Goal: Task Accomplishment & Management: Manage account settings

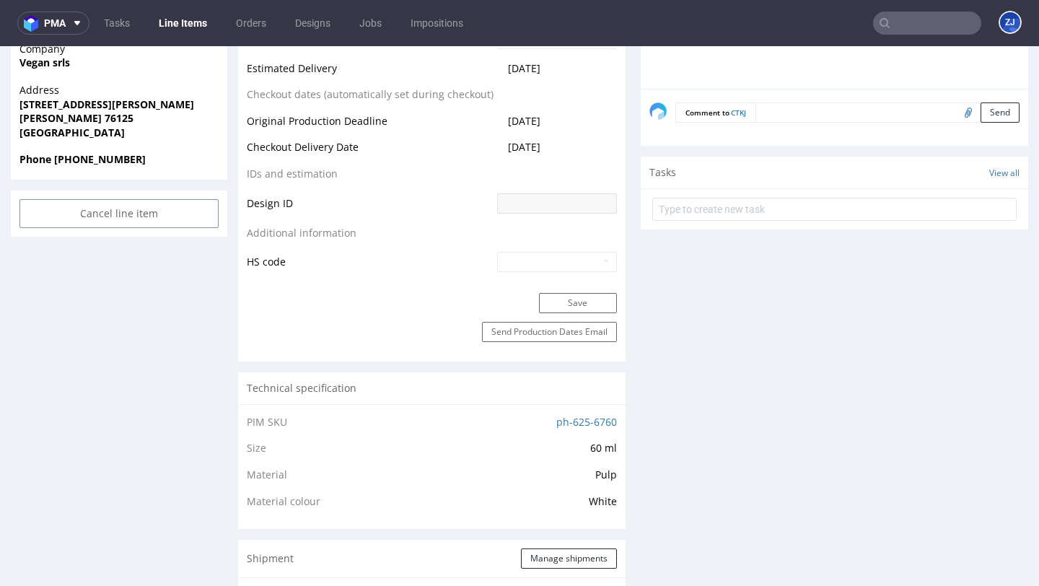
scroll to position [822, 0]
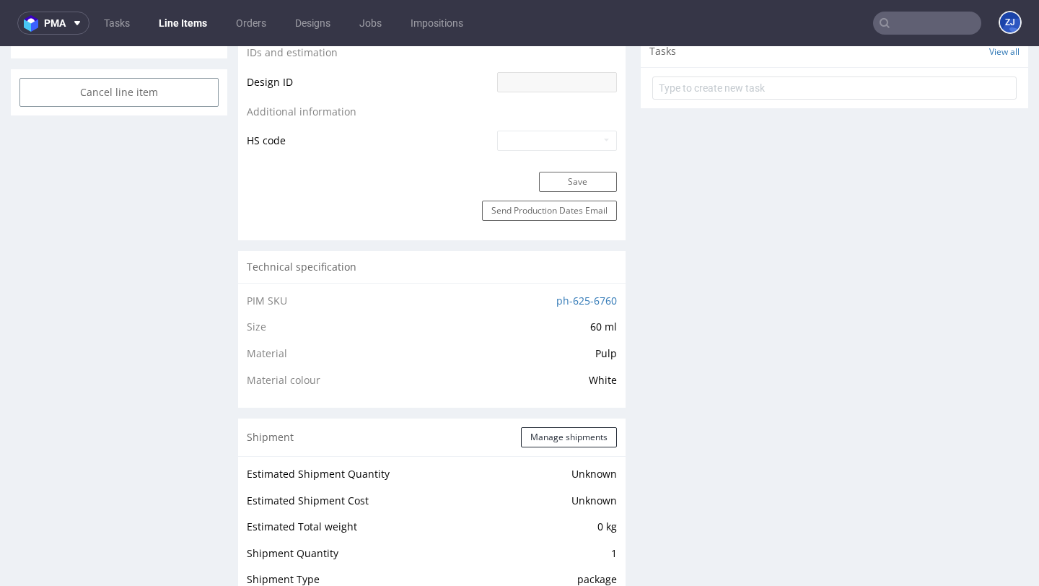
click at [902, 17] on input "text" at bounding box center [927, 23] width 108 height 23
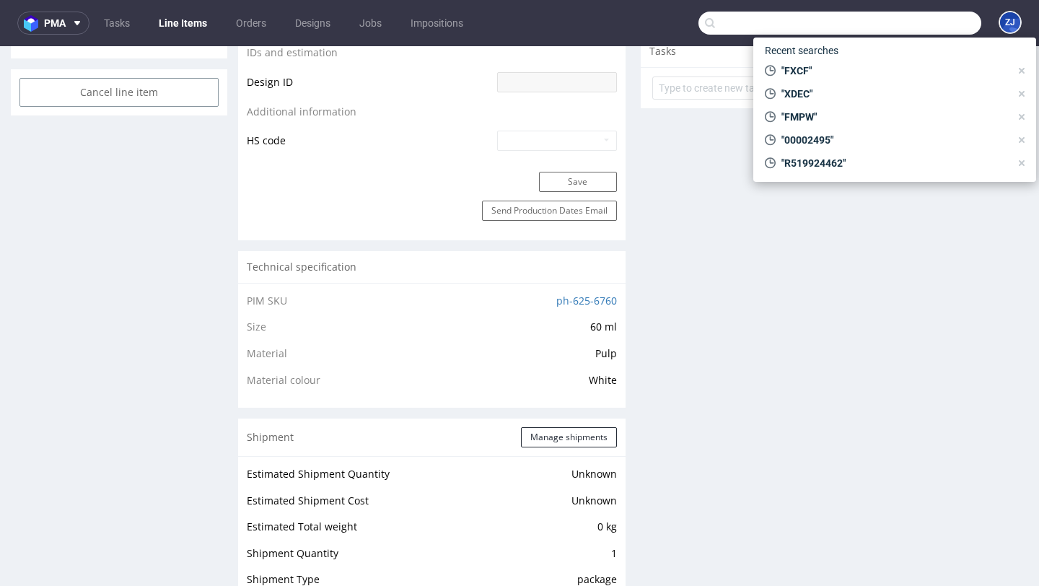
paste input "R939312635"
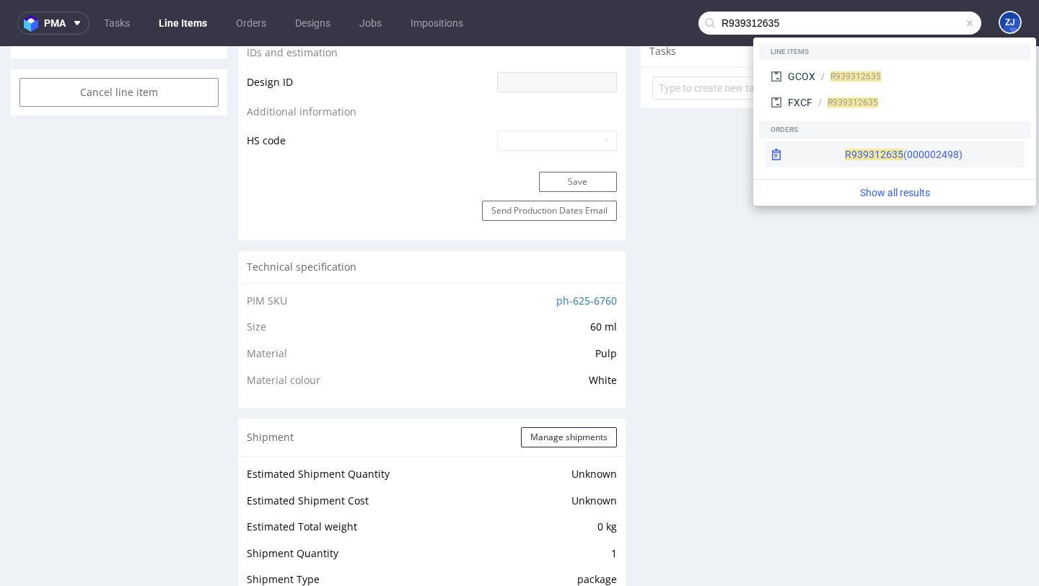
type input "R939312635"
click at [851, 147] on div "R939312635 (000002498)" at bounding box center [904, 154] width 118 height 14
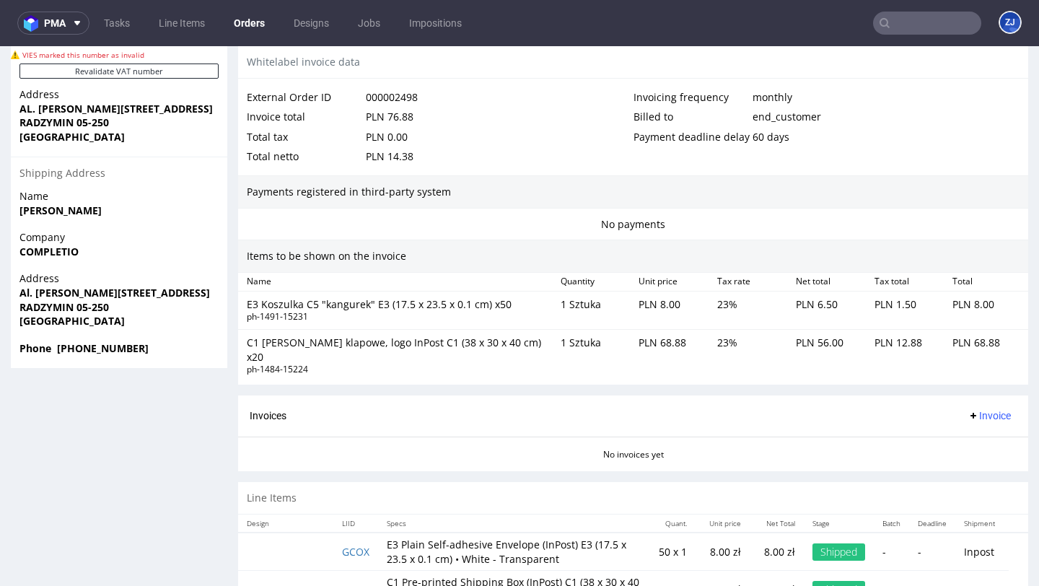
scroll to position [848, 0]
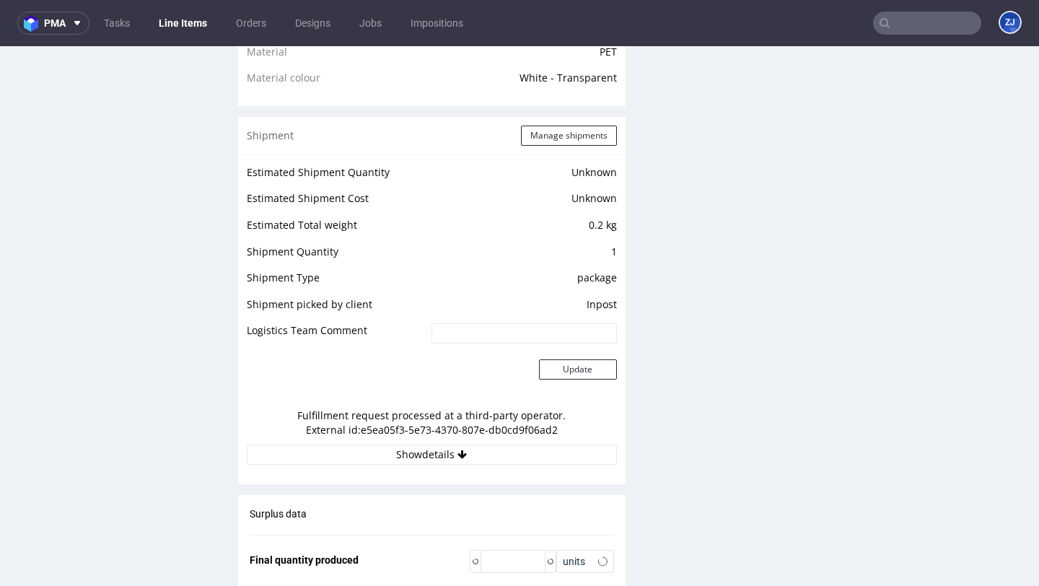
scroll to position [1386, 0]
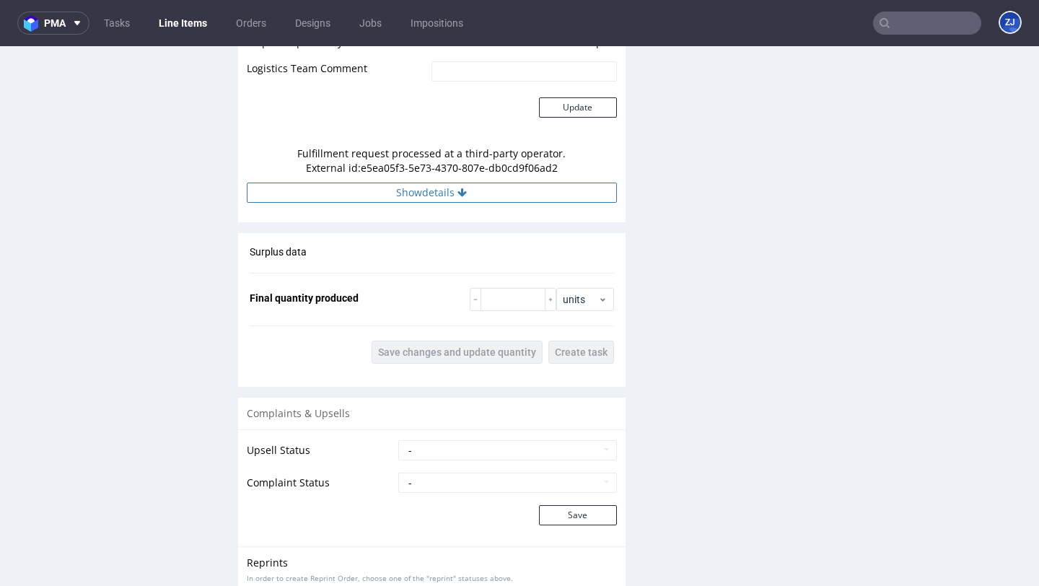
click at [454, 194] on button "Show details" at bounding box center [432, 193] width 370 height 20
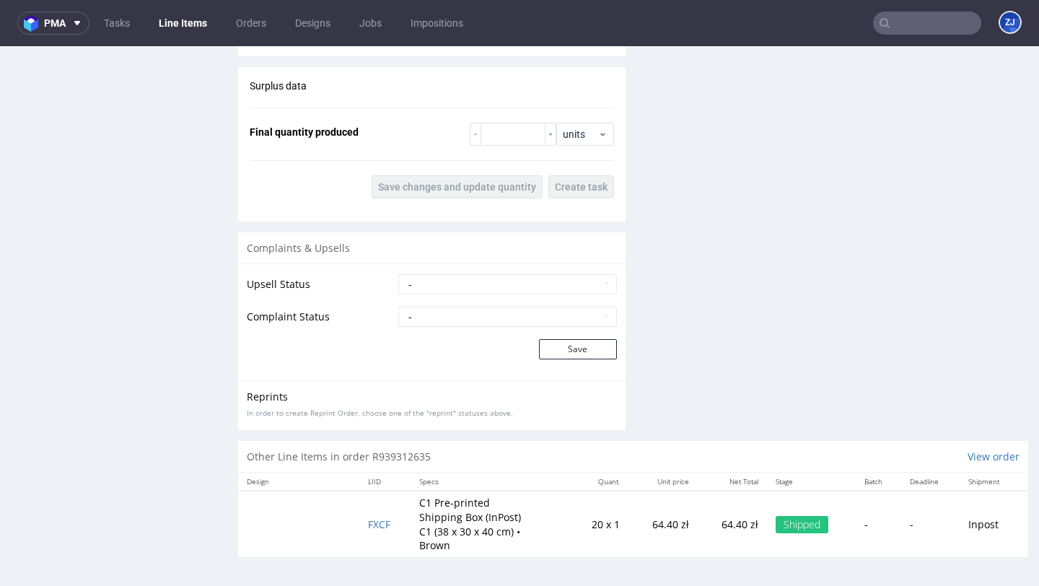
scroll to position [4, 0]
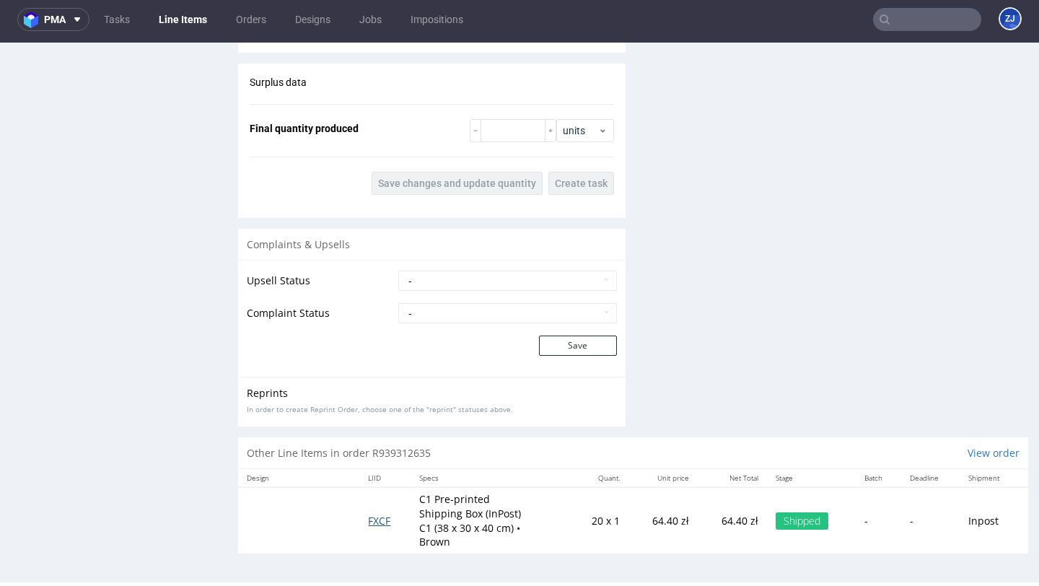
click at [380, 515] on span "FXCF" at bounding box center [379, 521] width 22 height 14
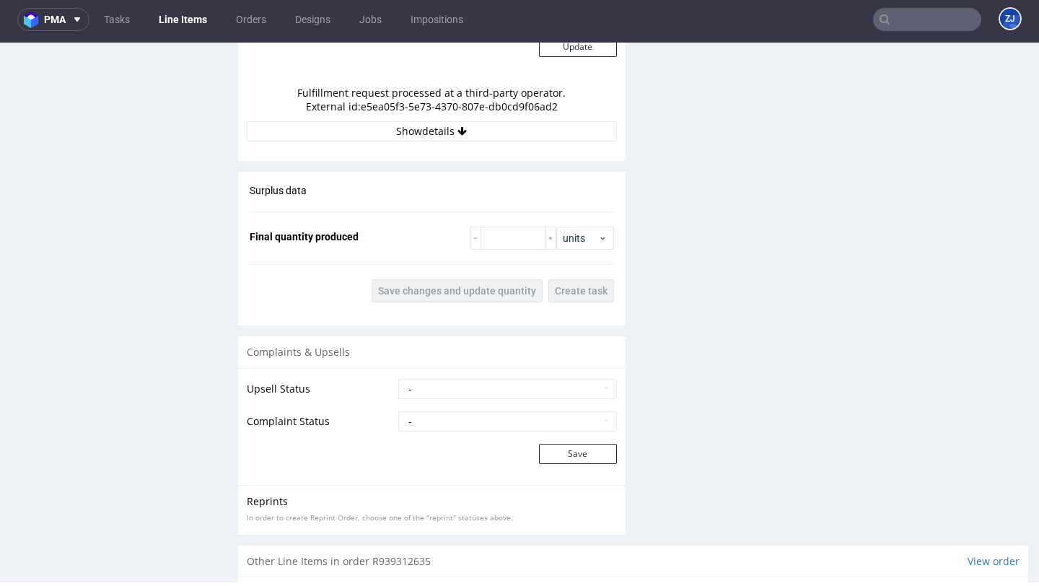
scroll to position [1371, 0]
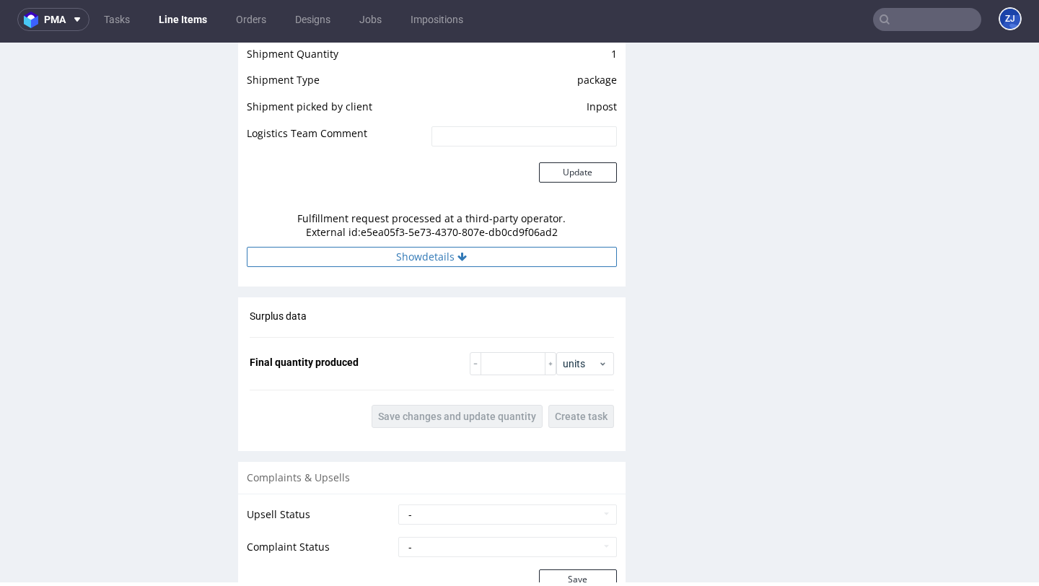
click at [467, 261] on button "Show details" at bounding box center [432, 257] width 370 height 20
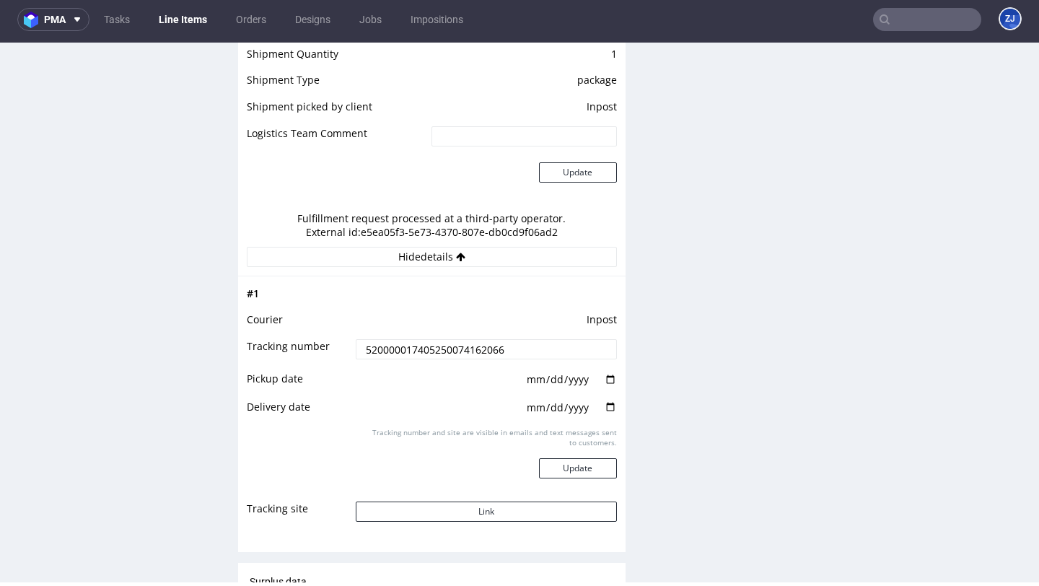
click at [466, 340] on input "520000017405250074162066" at bounding box center [486, 349] width 260 height 20
click at [466, 348] on input "520000017405250074162066" at bounding box center [486, 349] width 260 height 20
paste input "522293"
type input "520000017405250074522293"
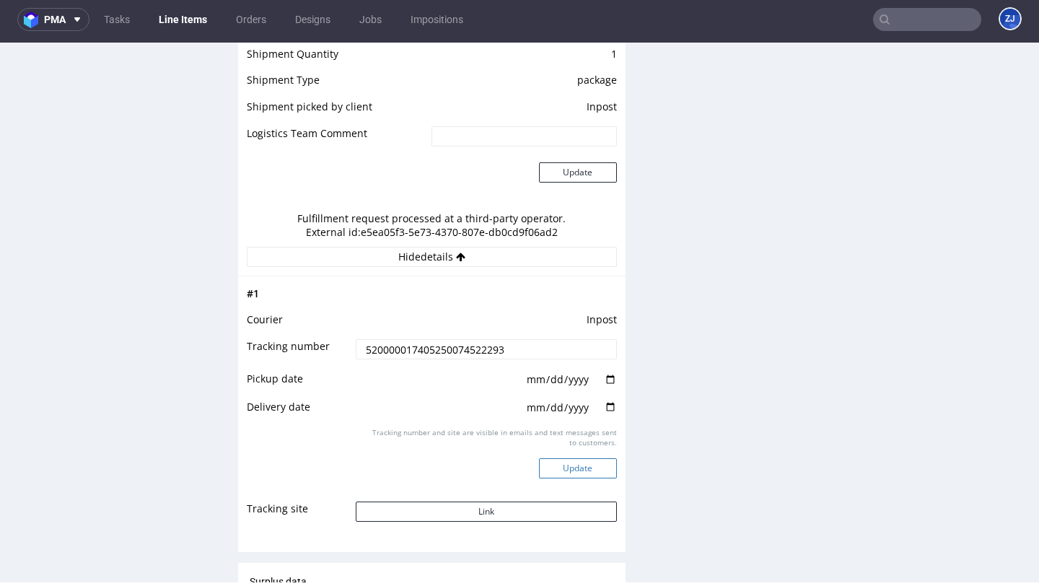
click at [590, 467] on button "Update" at bounding box center [578, 468] width 78 height 20
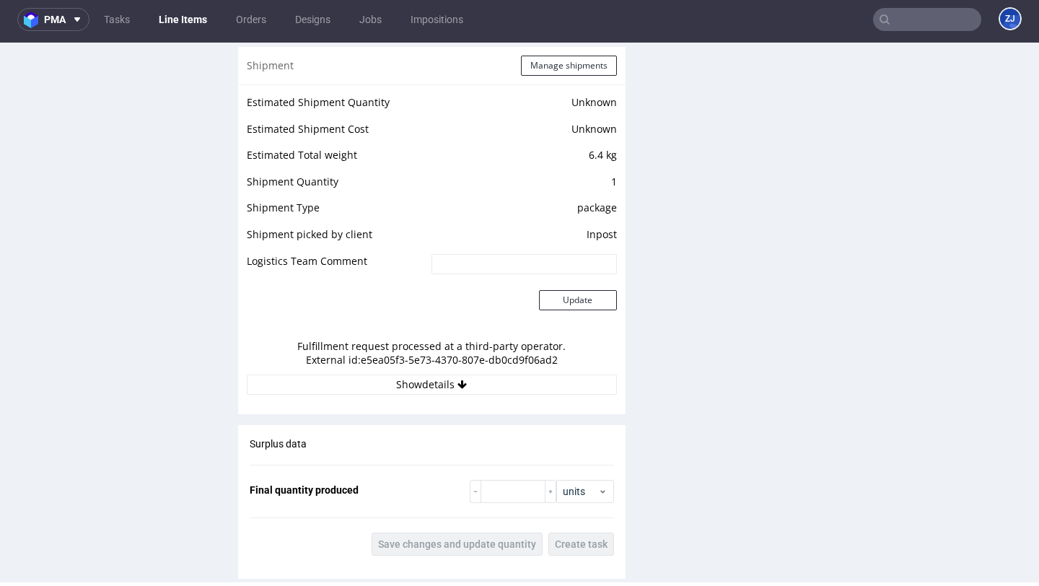
scroll to position [1604, 0]
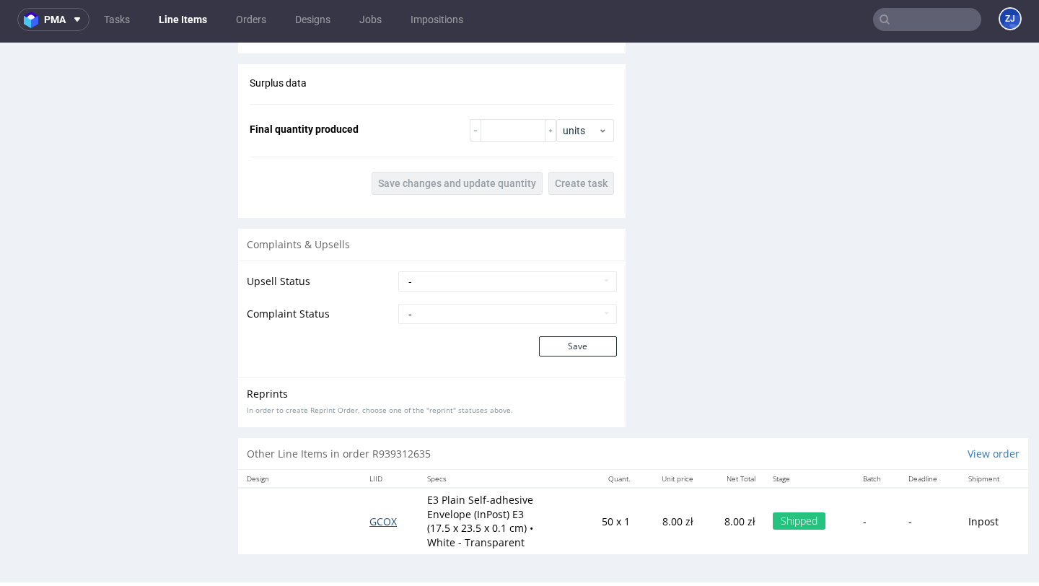
click at [377, 519] on span "GCOX" at bounding box center [382, 521] width 27 height 14
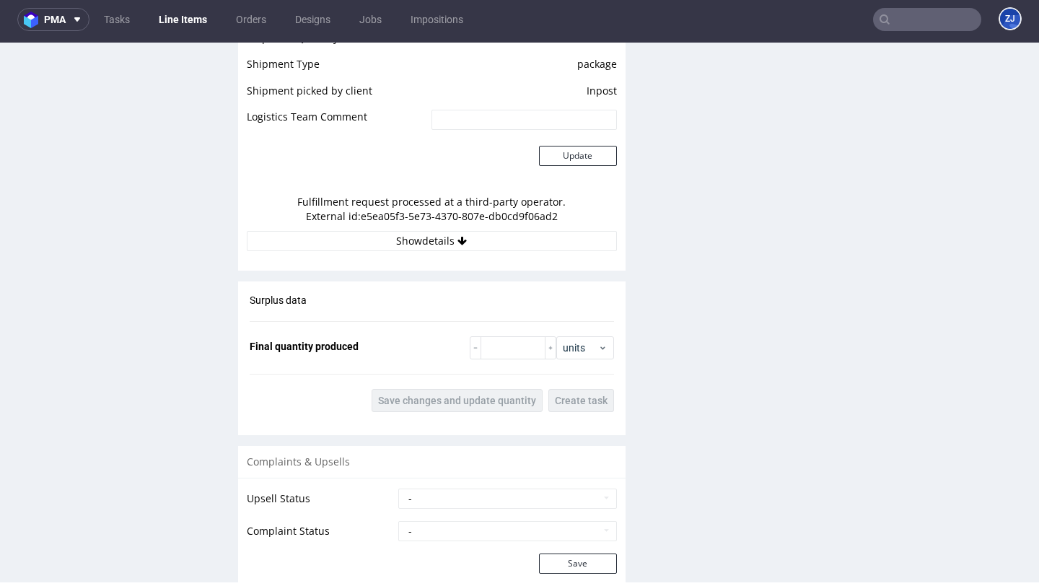
scroll to position [1319, 0]
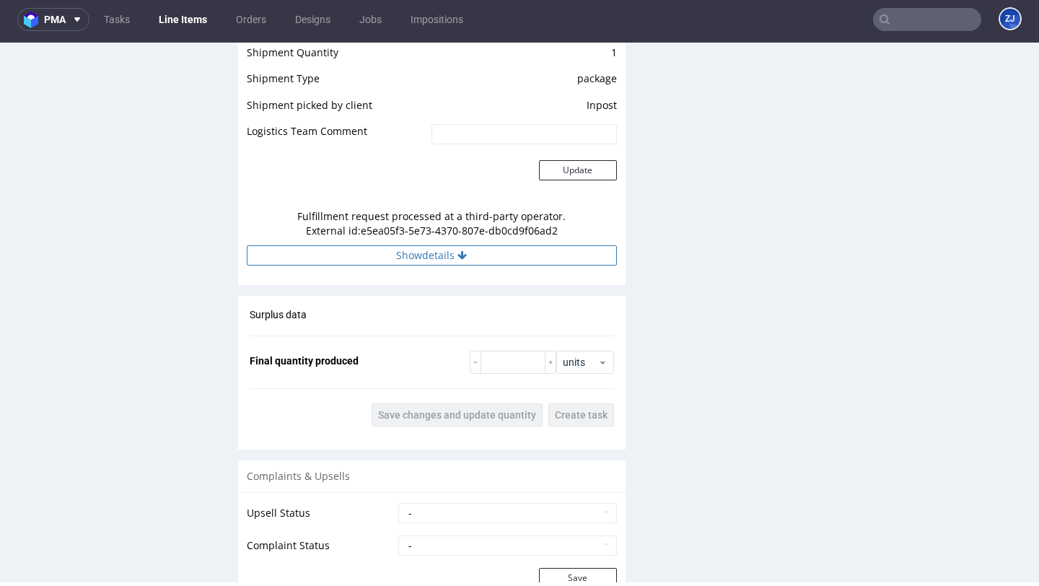
click at [447, 259] on button "Show details" at bounding box center [432, 255] width 370 height 20
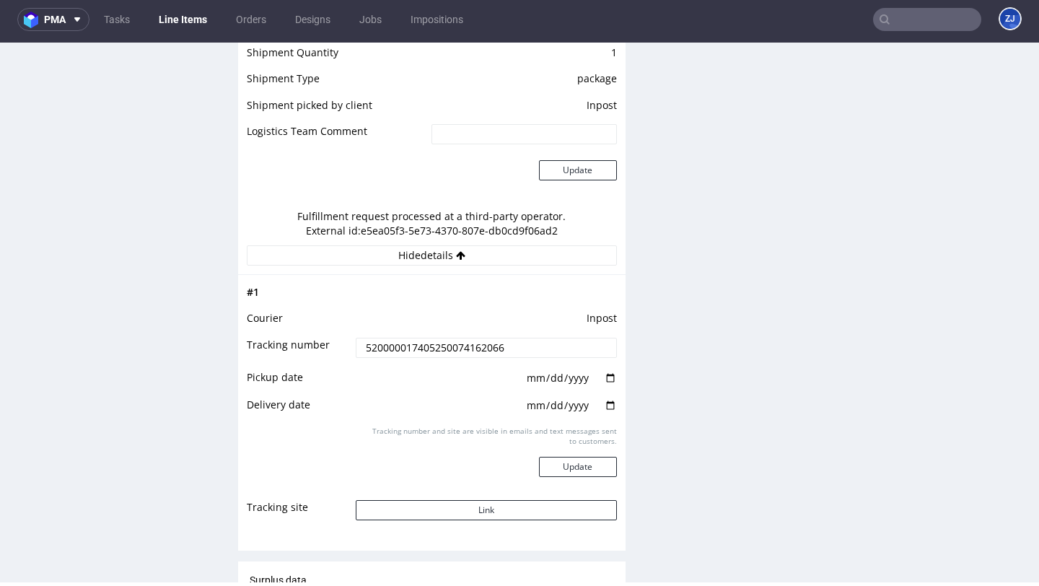
click at [488, 338] on input "520000017405250074162066" at bounding box center [486, 348] width 260 height 20
paste input "522293"
type input "520000017405250074522293"
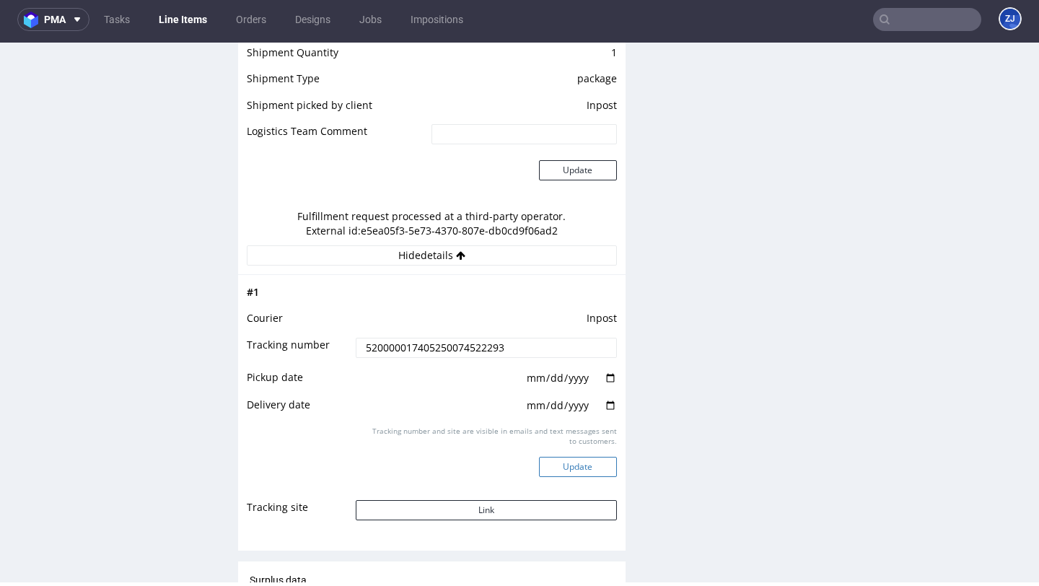
click at [565, 458] on button "Update" at bounding box center [578, 467] width 78 height 20
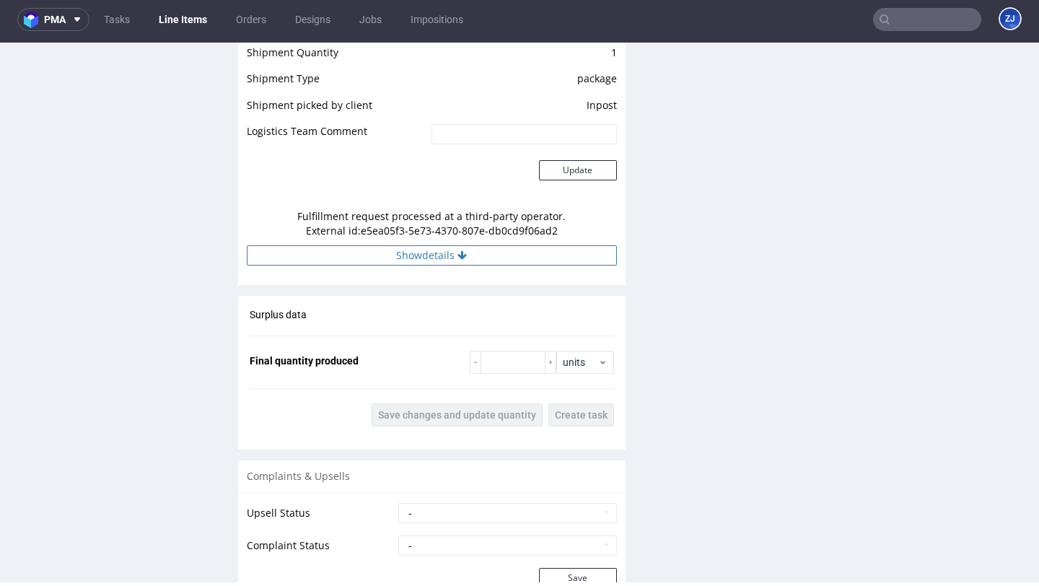
click at [574, 255] on button "Show details" at bounding box center [432, 255] width 370 height 20
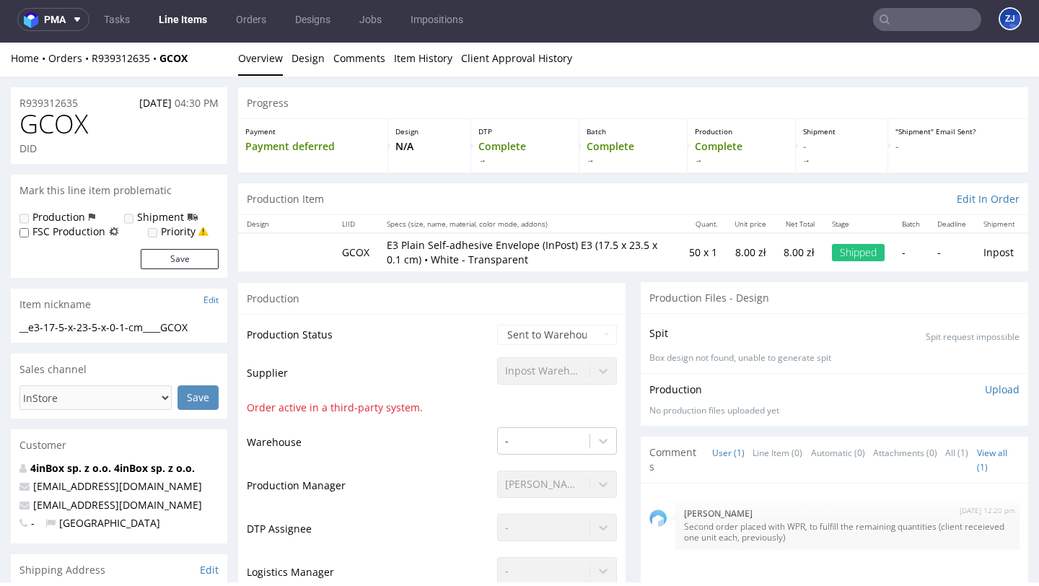
scroll to position [0, 0]
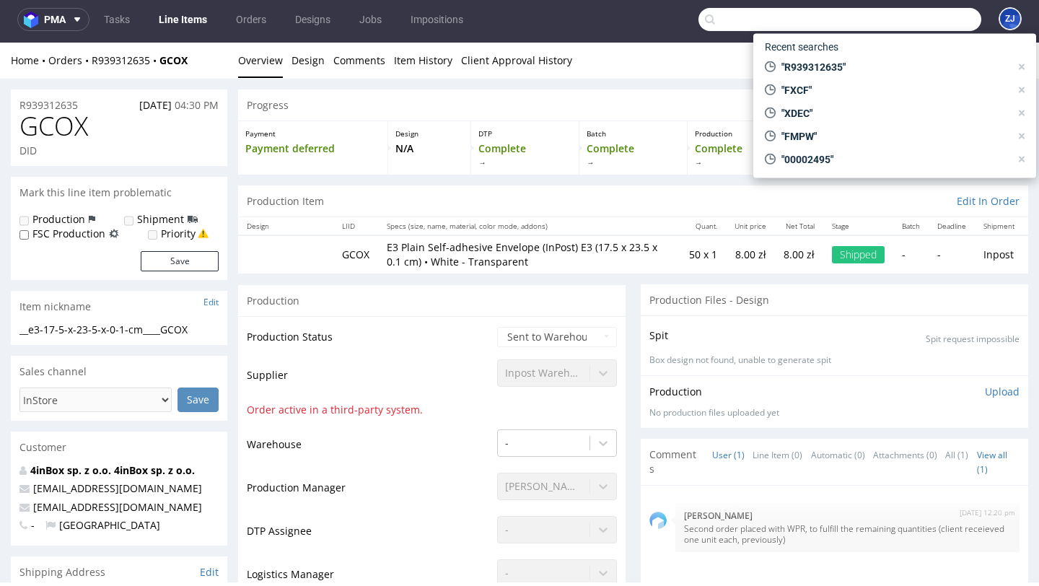
click at [900, 19] on input "text" at bounding box center [839, 19] width 283 height 23
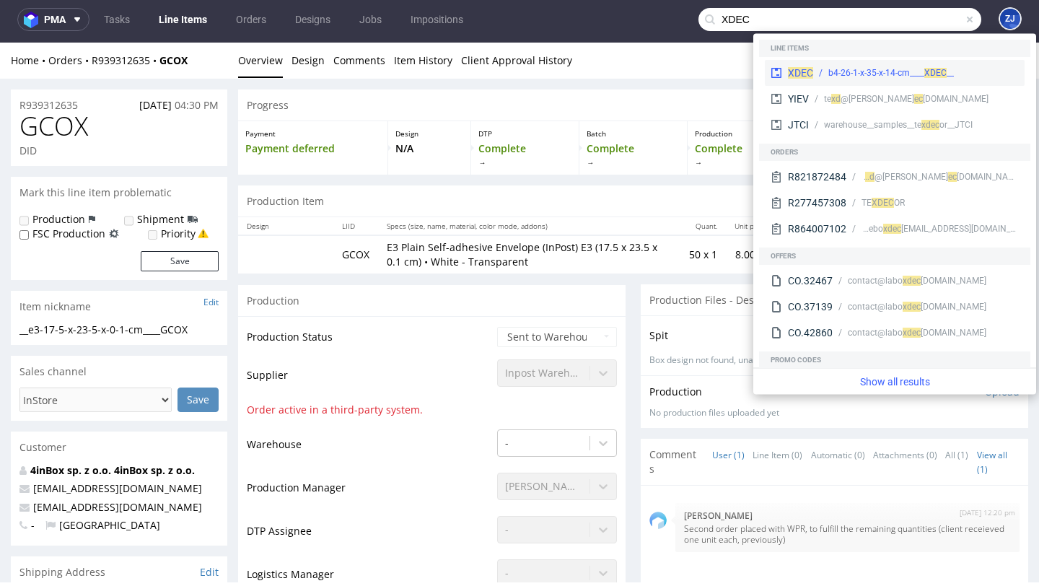
type input "XDEC"
click at [852, 75] on div "__b4-26-1-x-35-x-14-cm____ XDEC" at bounding box center [891, 72] width 126 height 13
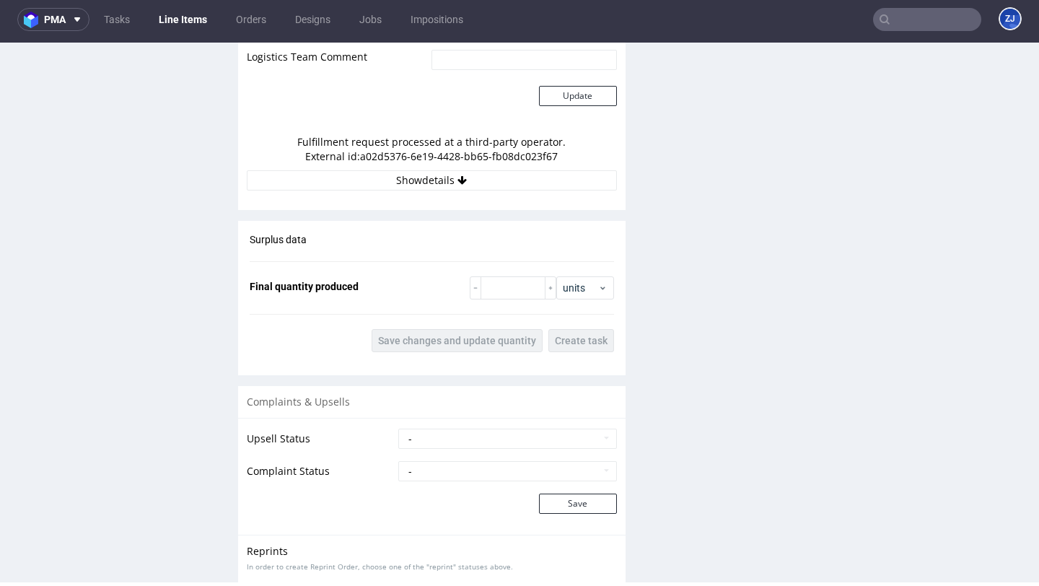
scroll to position [1459, 0]
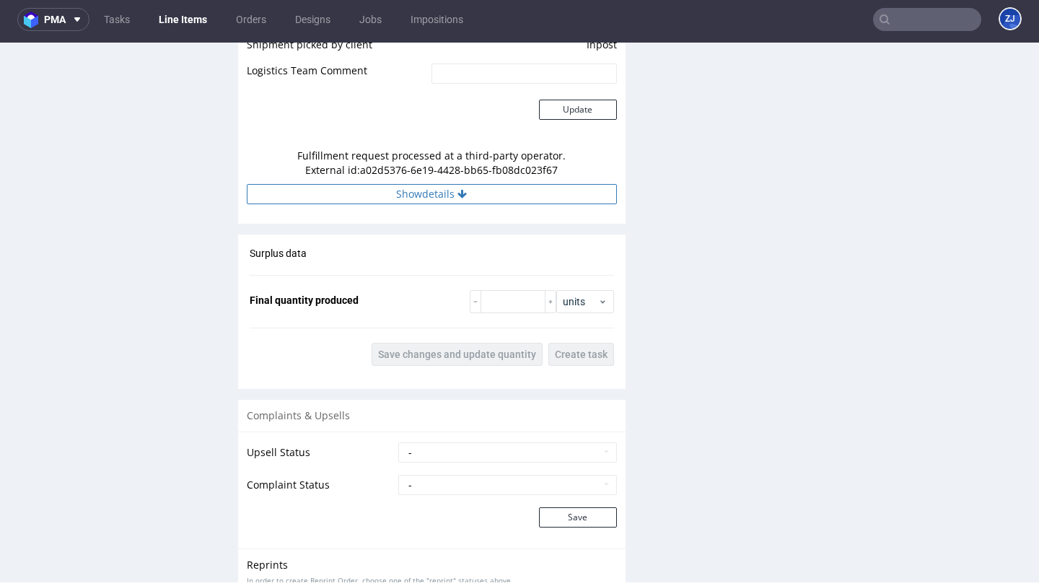
click at [511, 191] on button "Show details" at bounding box center [432, 194] width 370 height 20
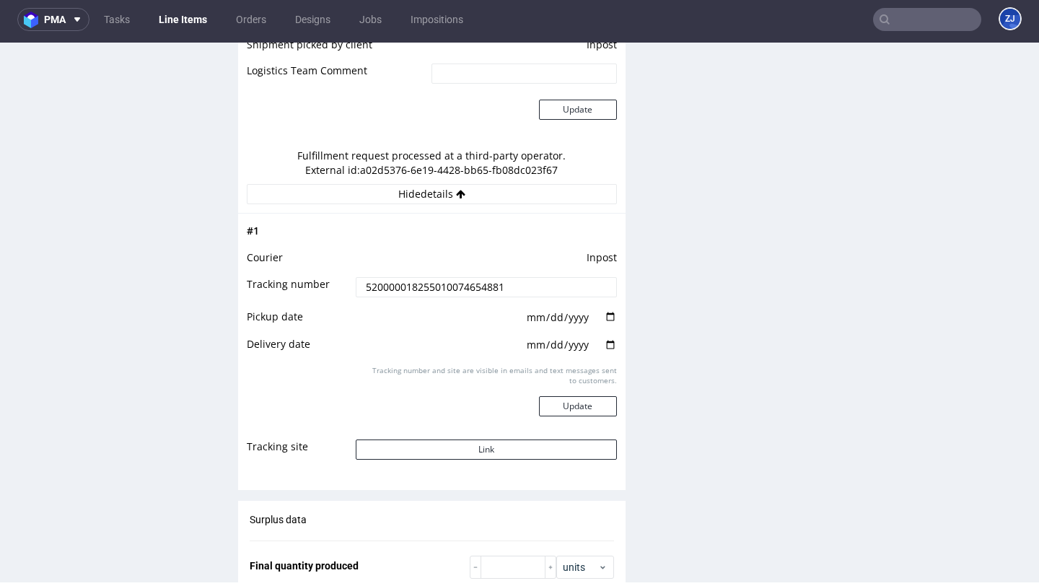
click at [462, 283] on input "520000018255010074654881" at bounding box center [486, 287] width 260 height 20
paste input "966615"
type input "520000018255010074966615"
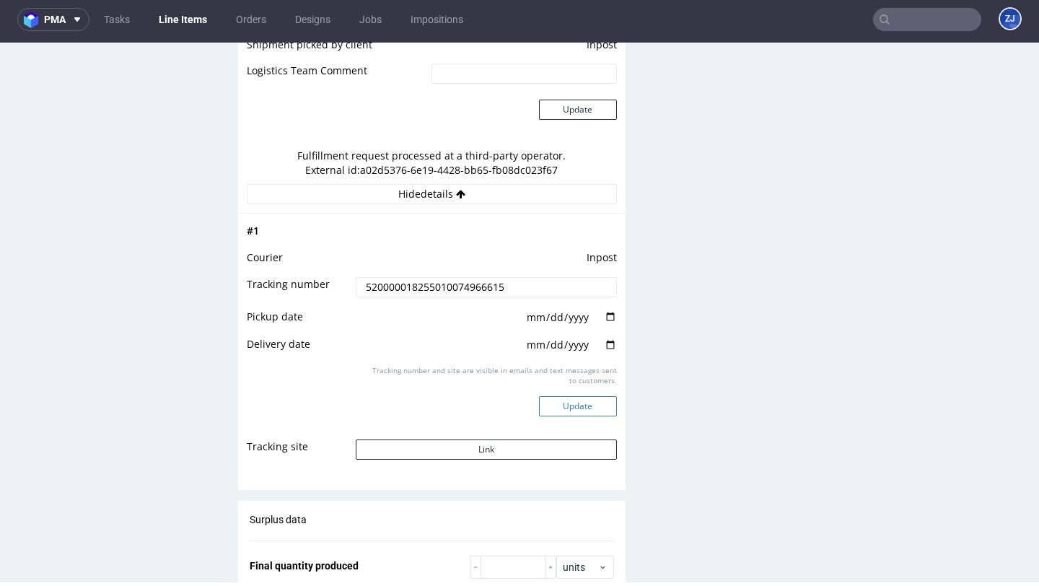
click at [575, 405] on button "Update" at bounding box center [578, 406] width 78 height 20
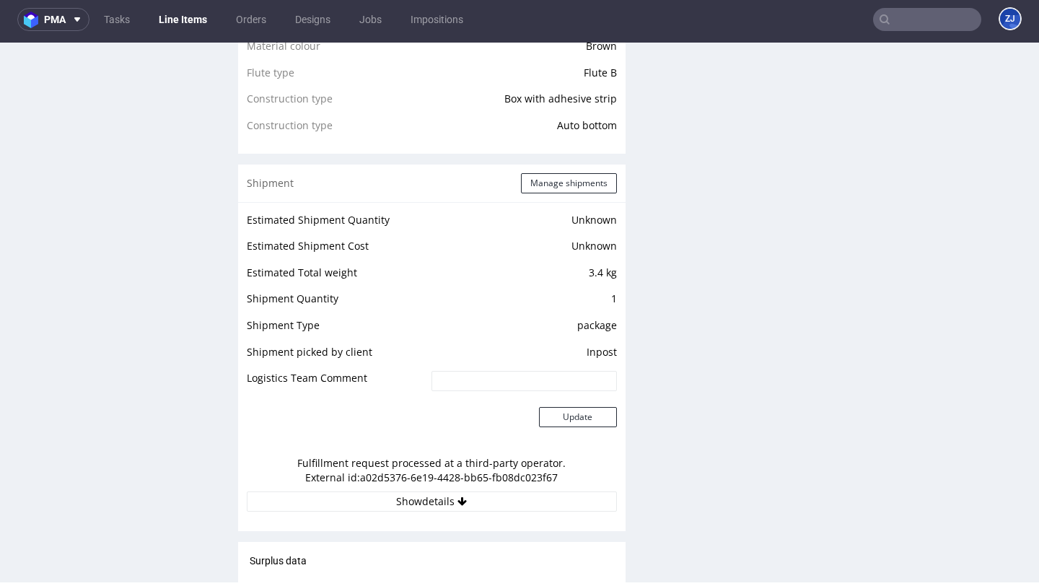
scroll to position [1154, 0]
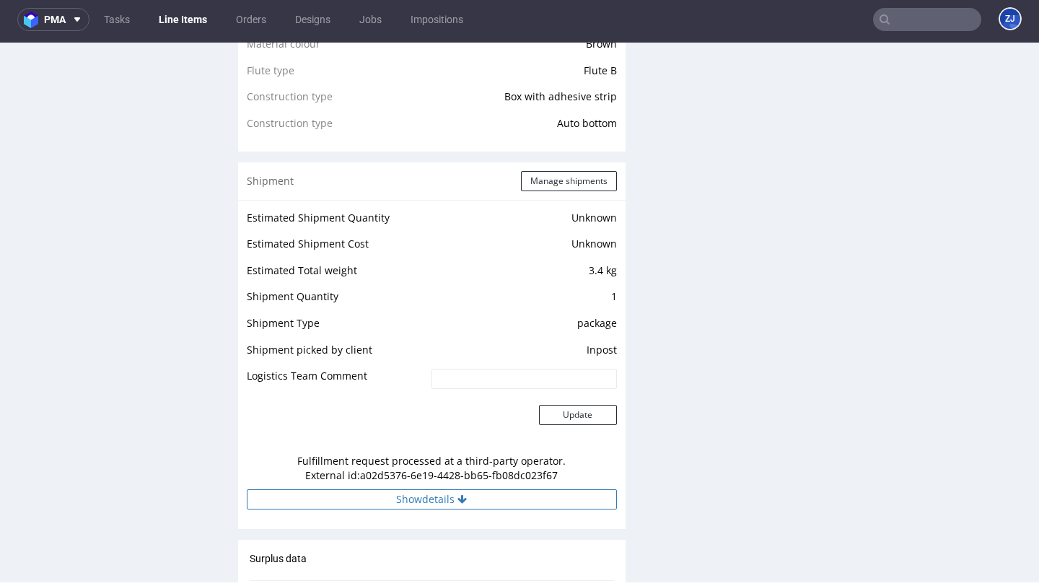
click at [527, 502] on button "Show details" at bounding box center [432, 499] width 370 height 20
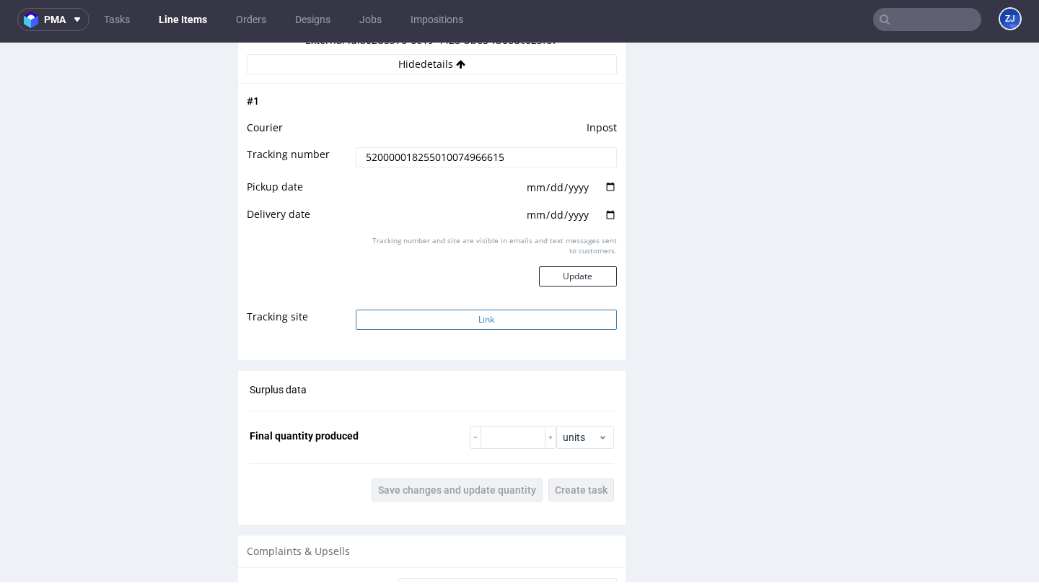
click at [566, 316] on button "Link" at bounding box center [486, 319] width 260 height 20
click at [523, 161] on input "520000018255010074966615" at bounding box center [486, 157] width 260 height 20
paste input "24"
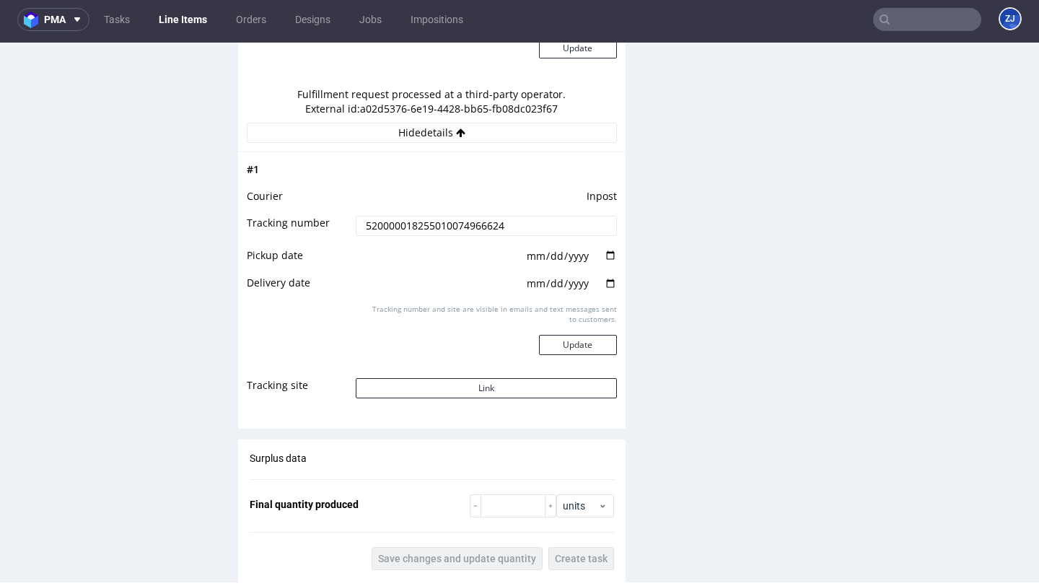
scroll to position [1613, 0]
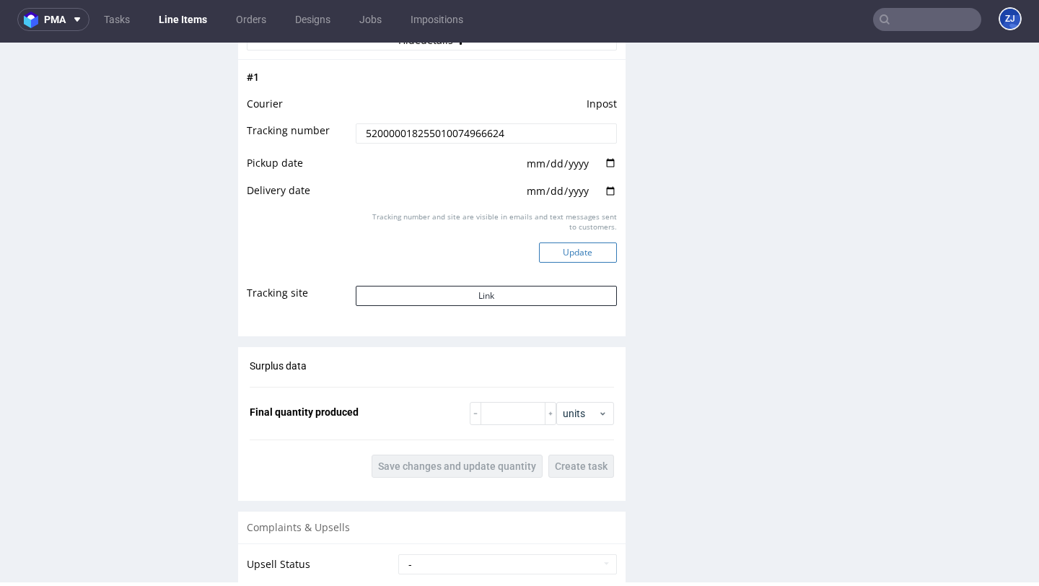
type input "520000018255010074966624"
click at [569, 258] on button "Update" at bounding box center [578, 252] width 78 height 20
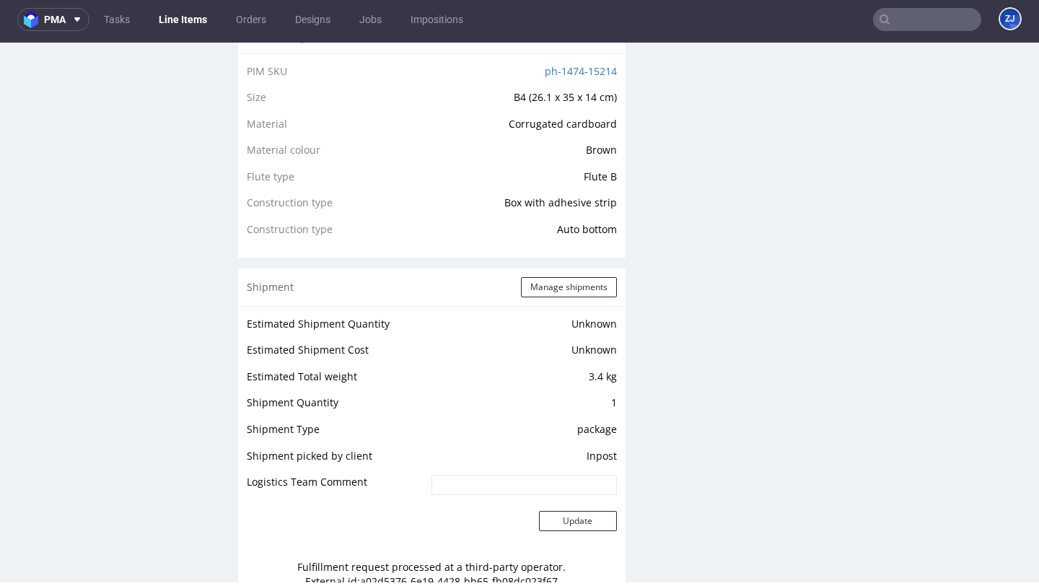
scroll to position [1327, 0]
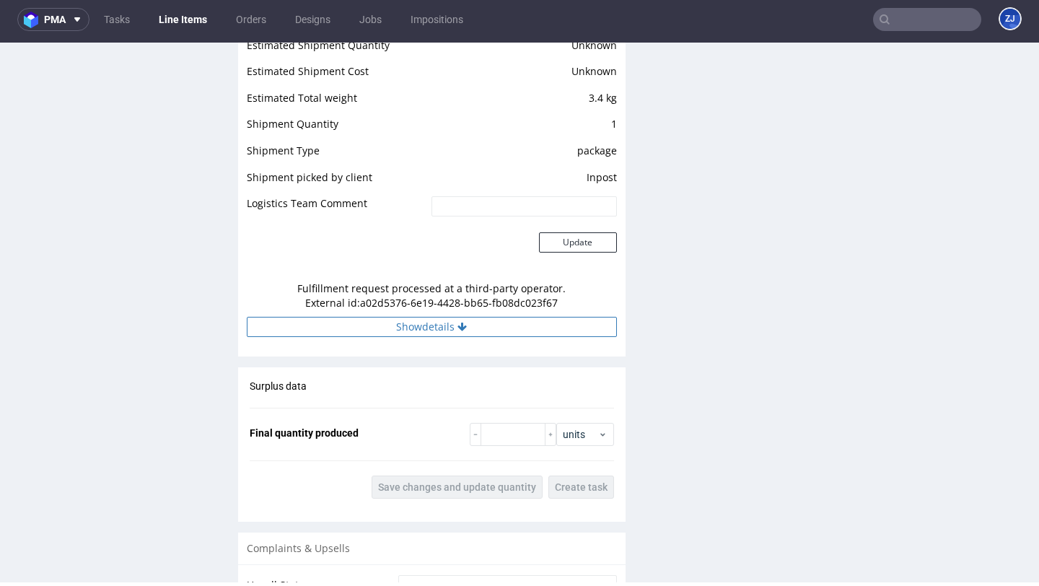
click at [528, 330] on button "Show details" at bounding box center [432, 327] width 370 height 20
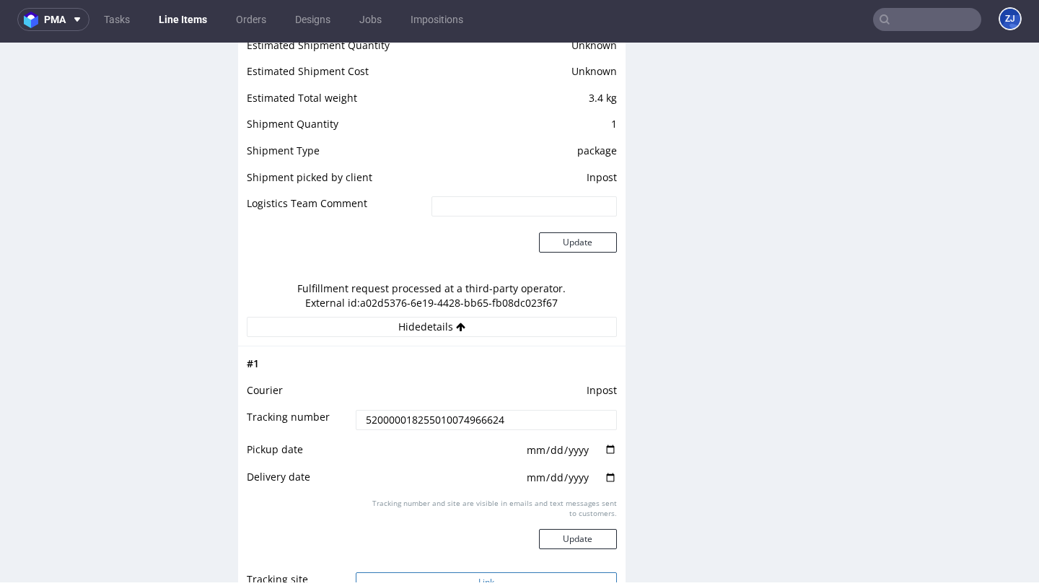
click at [559, 573] on button "Link" at bounding box center [486, 582] width 260 height 20
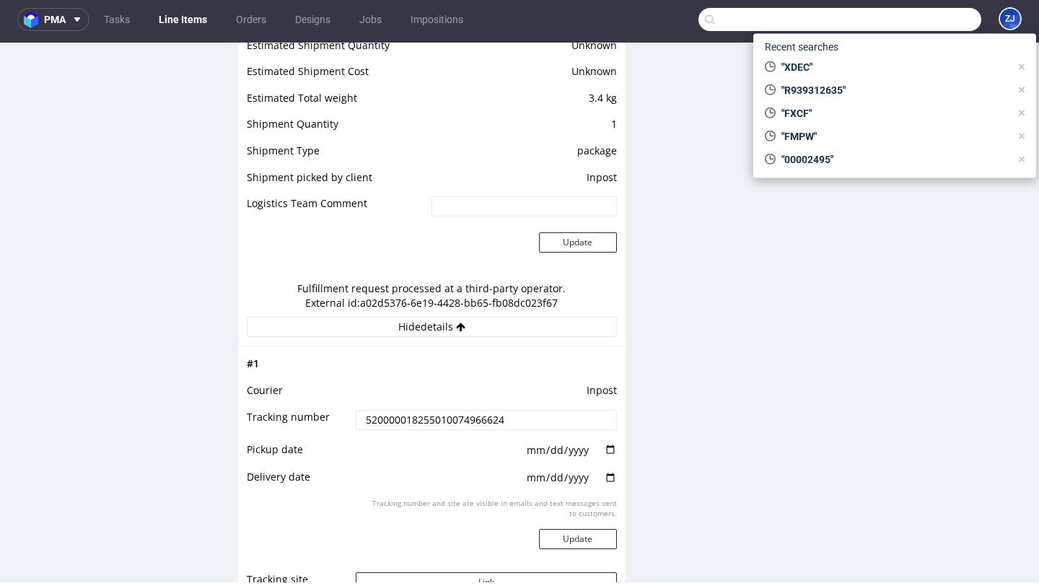
click at [909, 24] on input "text" at bounding box center [839, 19] width 283 height 23
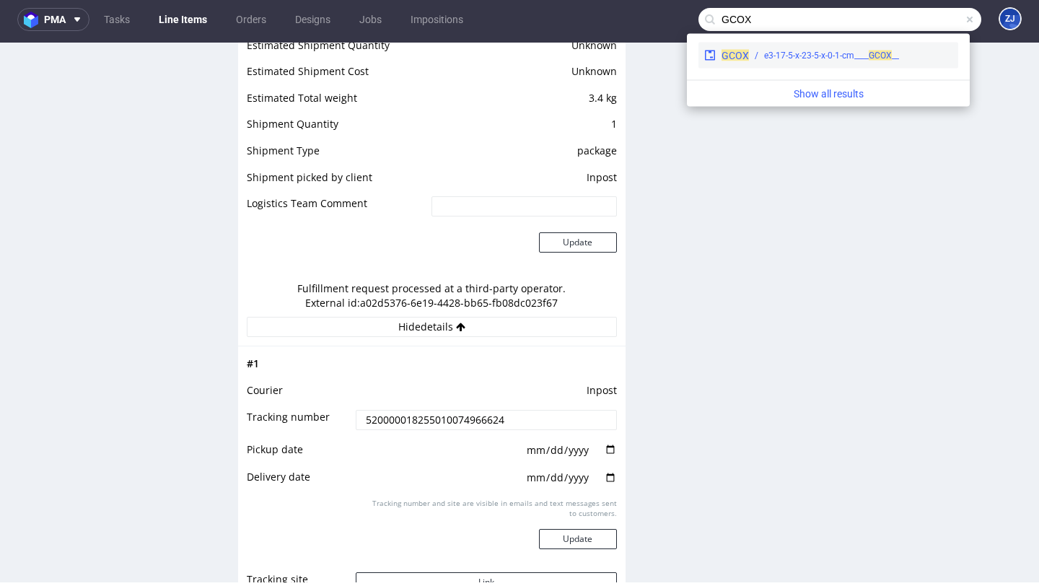
type input "GCOX"
click at [899, 56] on div "__e3-17-5-x-23-5-x-0-1-cm____ GCOX" at bounding box center [831, 55] width 135 height 13
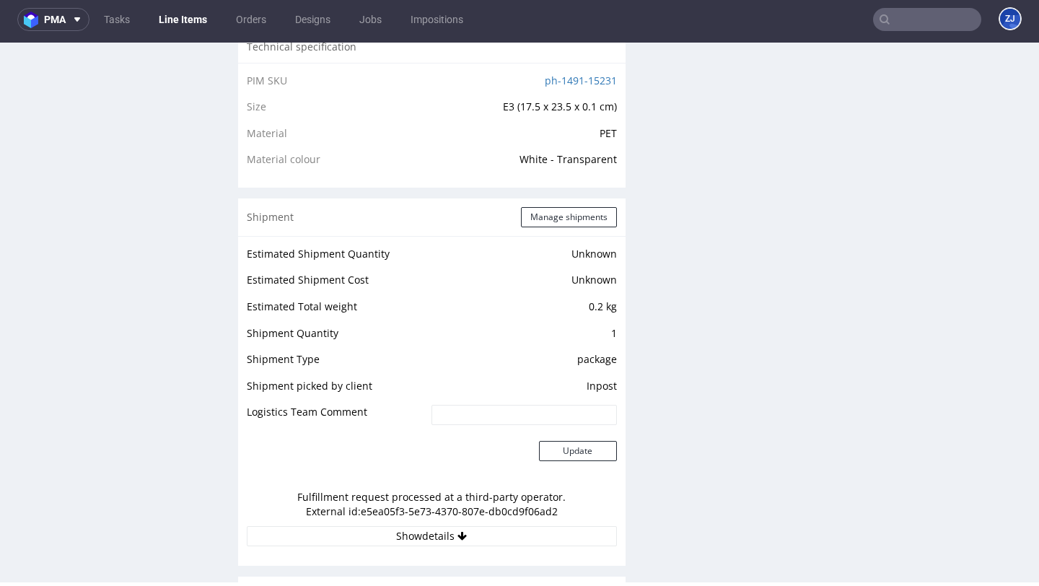
scroll to position [1335, 0]
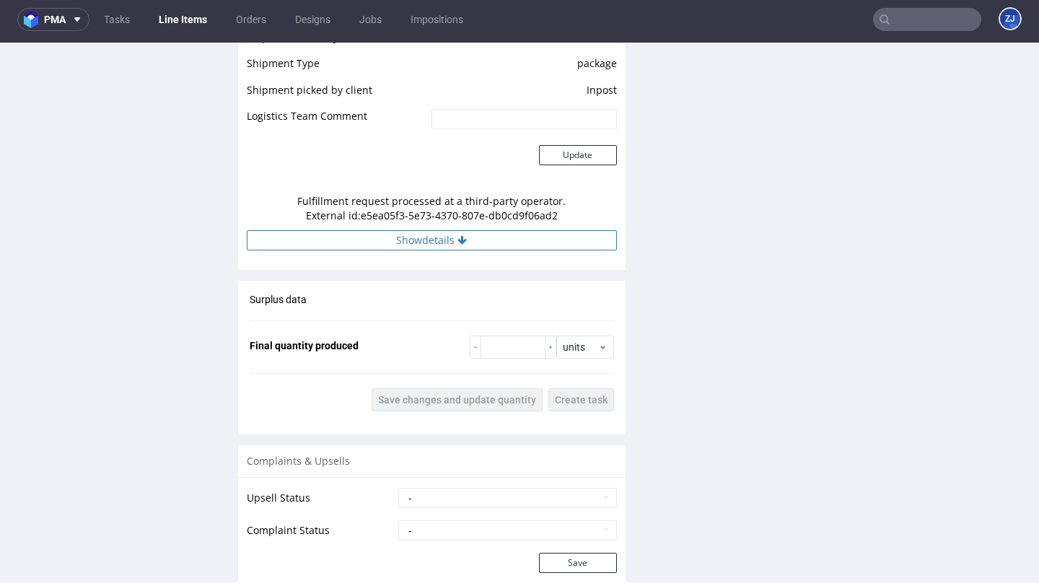
click at [524, 245] on button "Show details" at bounding box center [432, 240] width 370 height 20
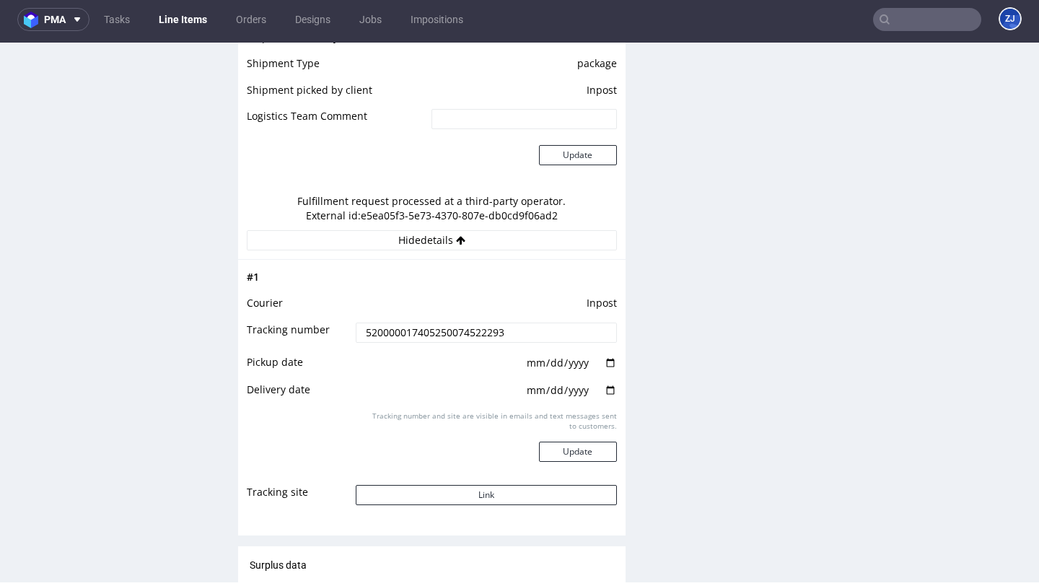
click at [488, 333] on input "520000017405250074522293" at bounding box center [486, 332] width 260 height 20
click at [452, 399] on td at bounding box center [484, 395] width 264 height 28
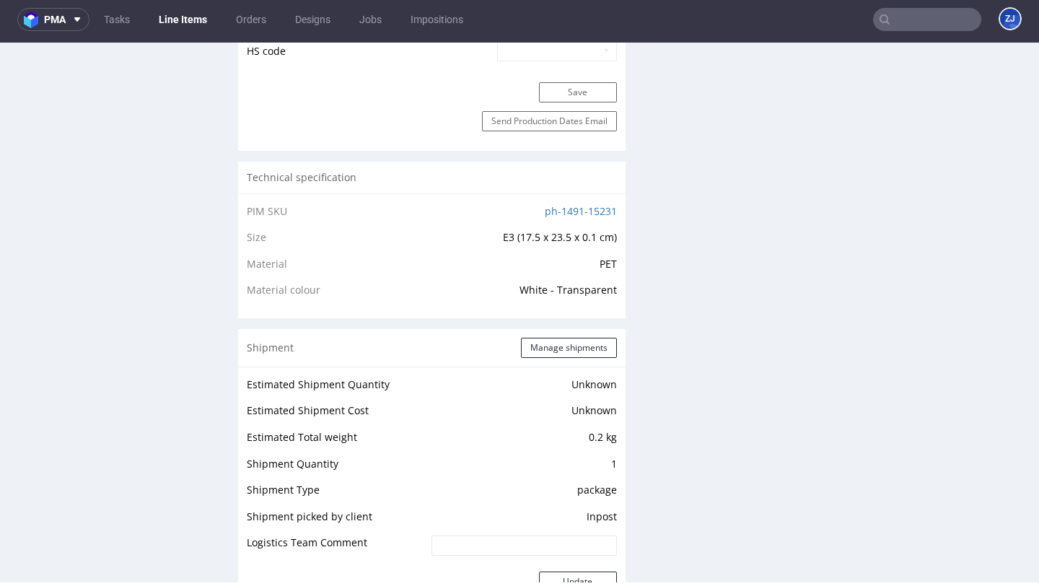
scroll to position [871, 0]
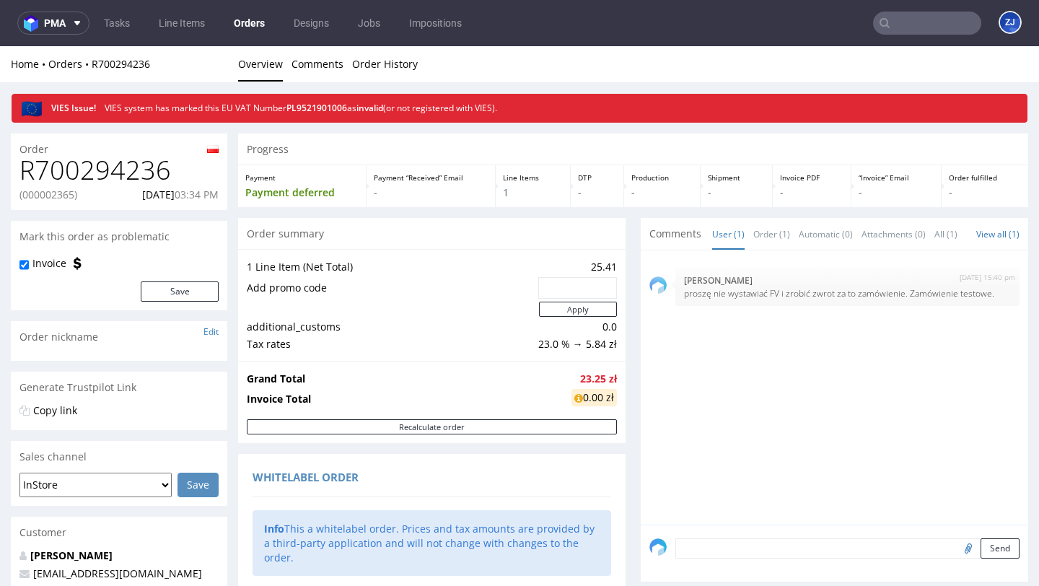
scroll to position [4, 0]
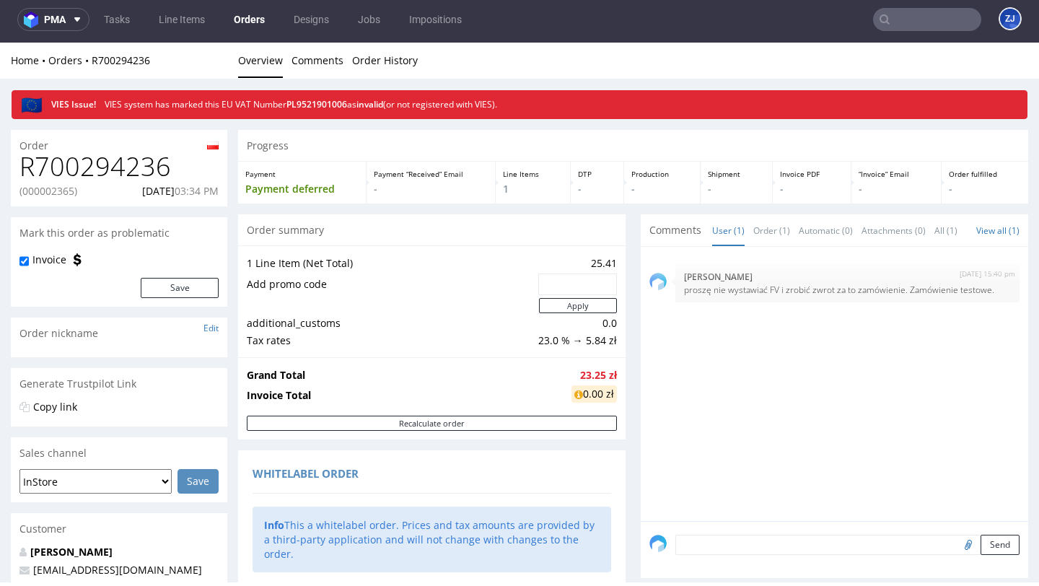
click at [254, 14] on link "Orders" at bounding box center [249, 19] width 48 height 23
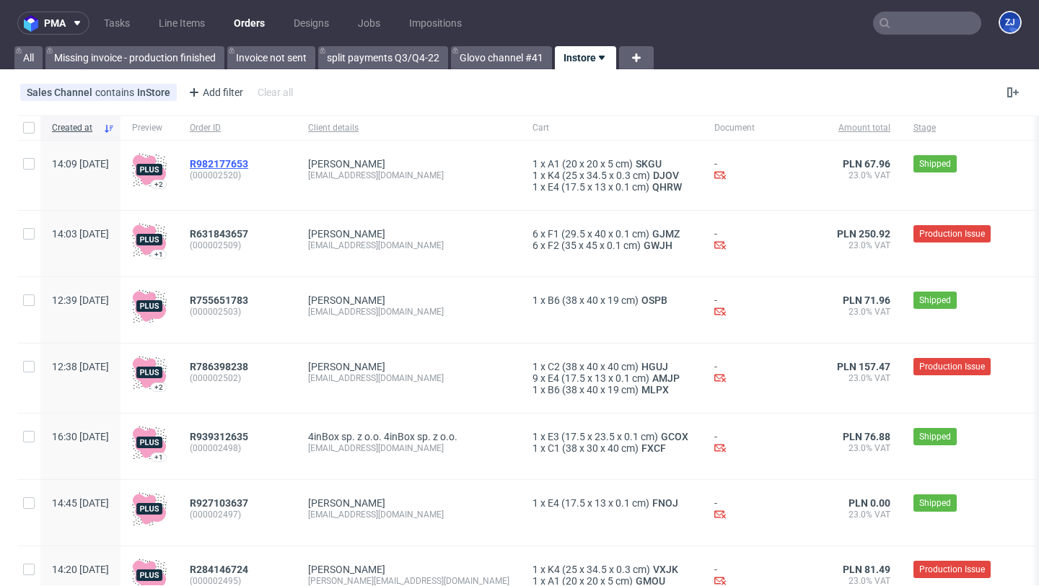
click at [248, 160] on span "R982177653" at bounding box center [219, 164] width 58 height 12
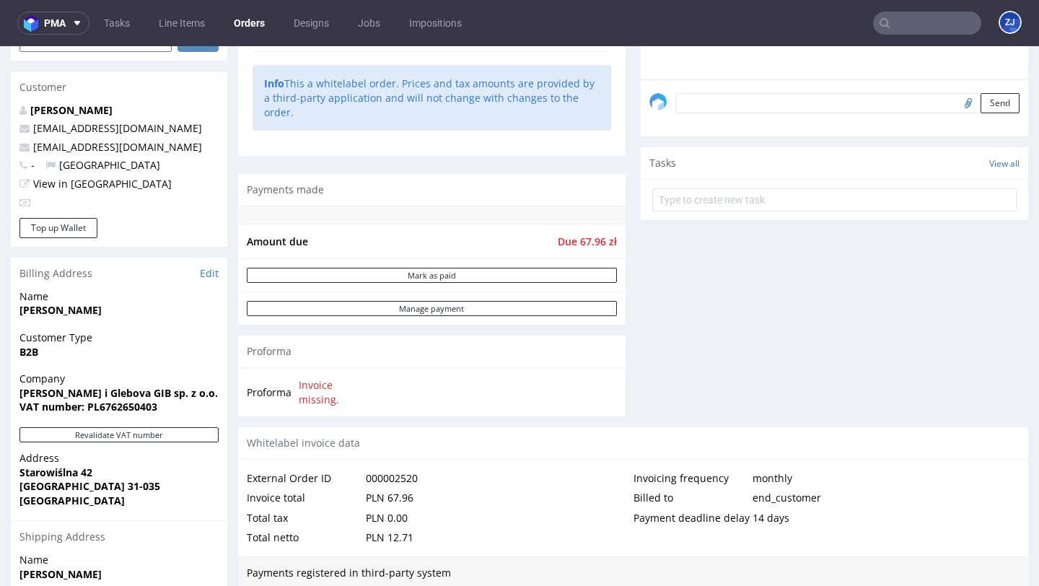
scroll to position [936, 0]
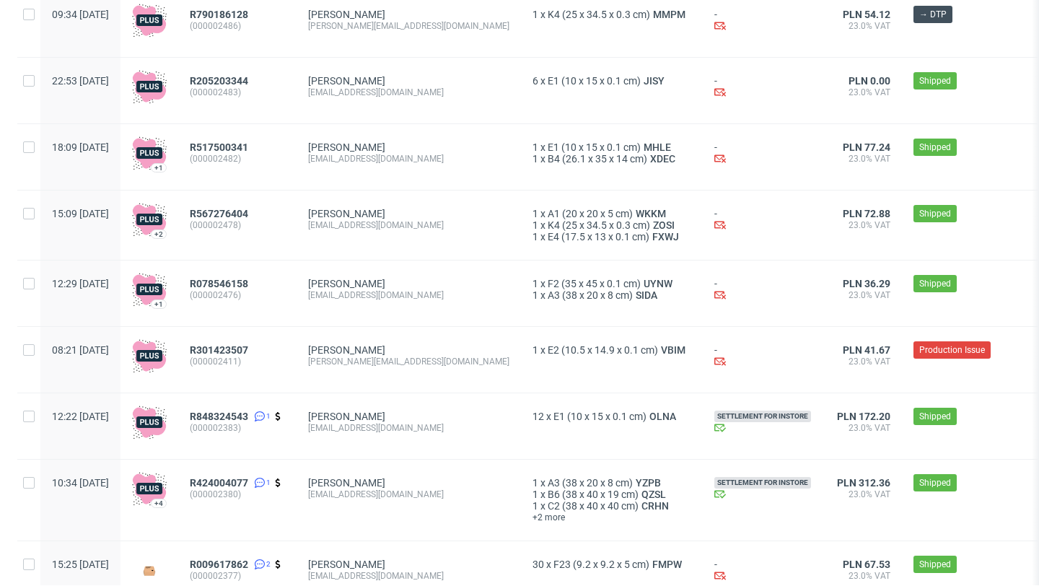
scroll to position [1000, 0]
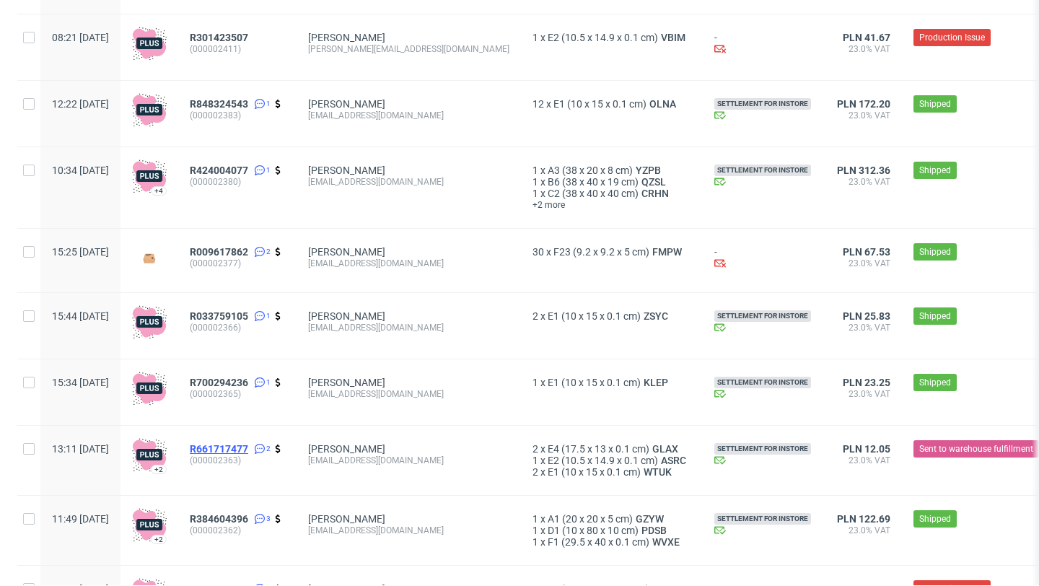
click at [248, 454] on span "R661717477" at bounding box center [219, 449] width 58 height 12
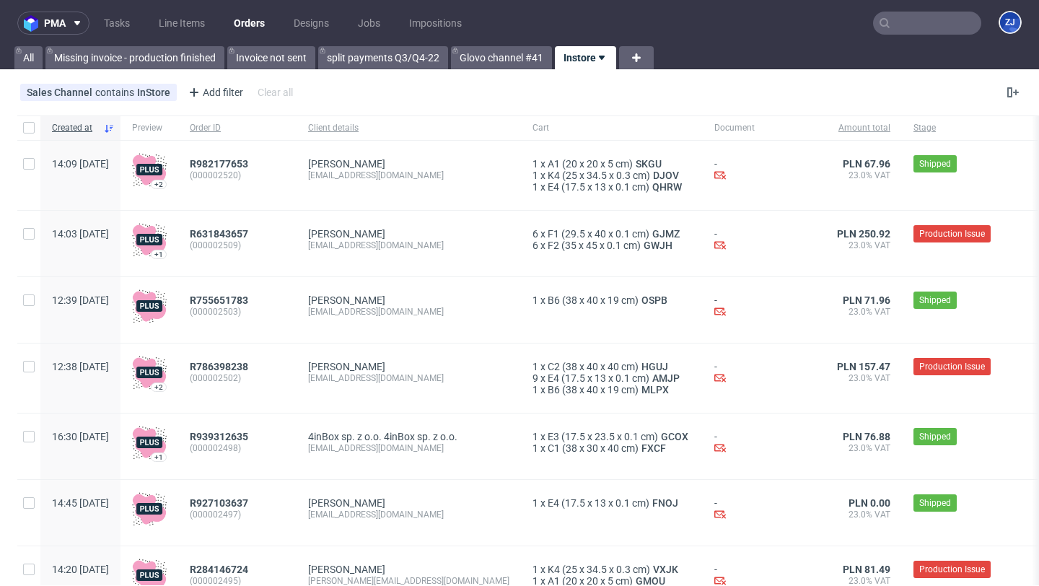
click at [891, 25] on input "text" at bounding box center [927, 23] width 108 height 23
paste input "R939312635"
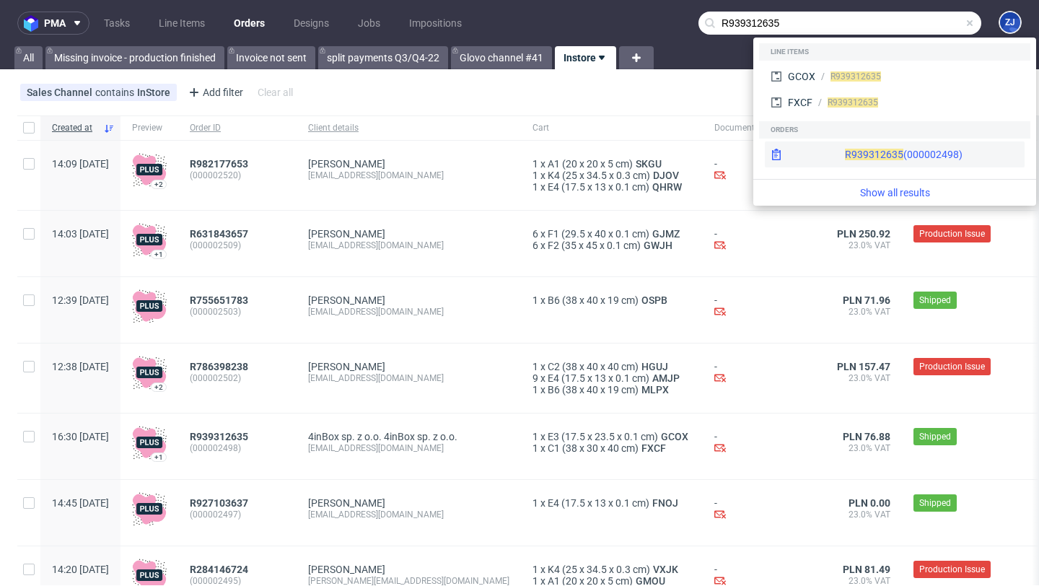
type input "R939312635"
click at [848, 149] on div "R939312635 (000002498)" at bounding box center [904, 154] width 118 height 14
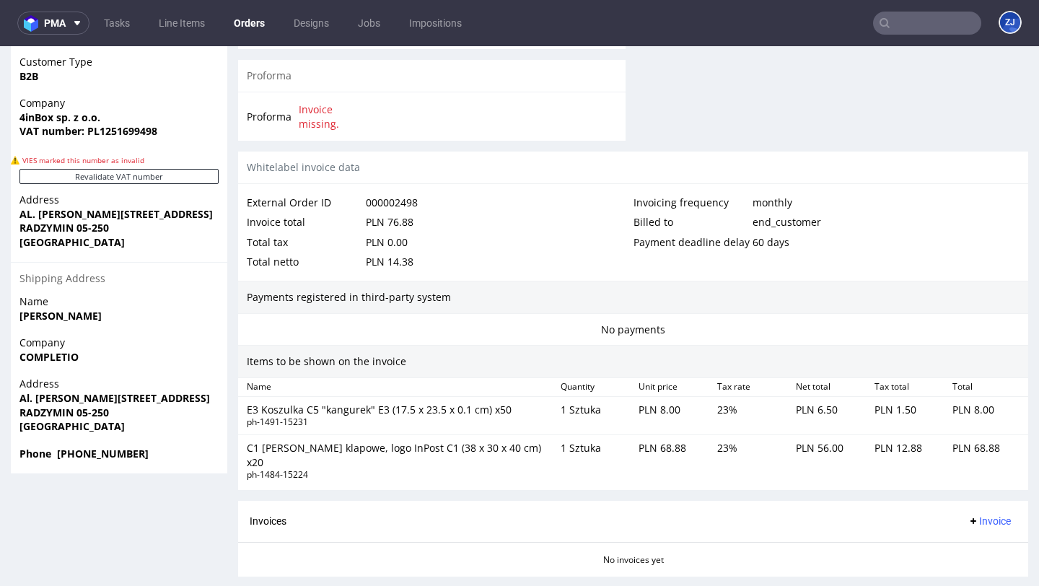
scroll to position [848, 0]
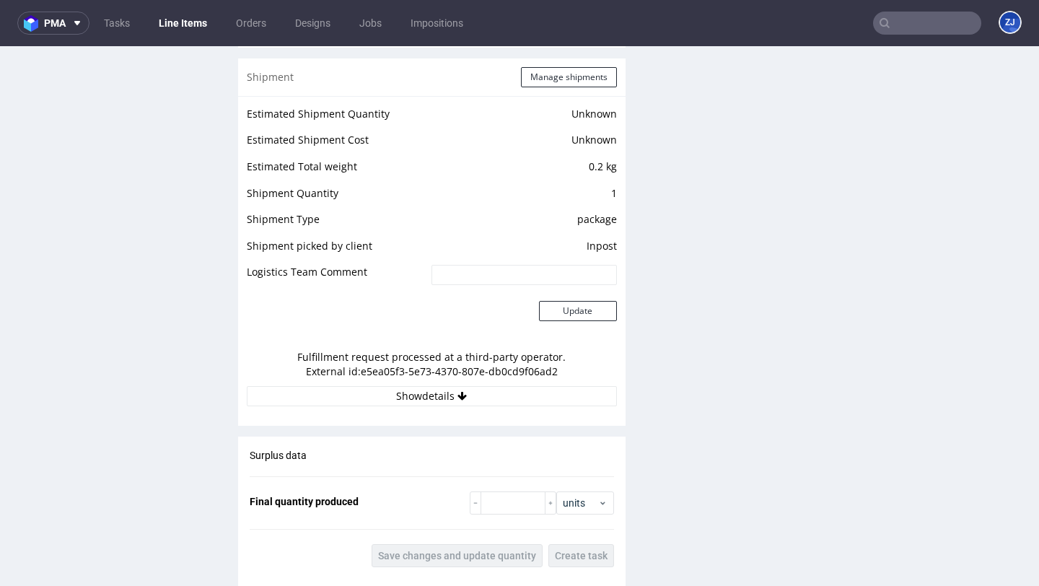
scroll to position [1188, 0]
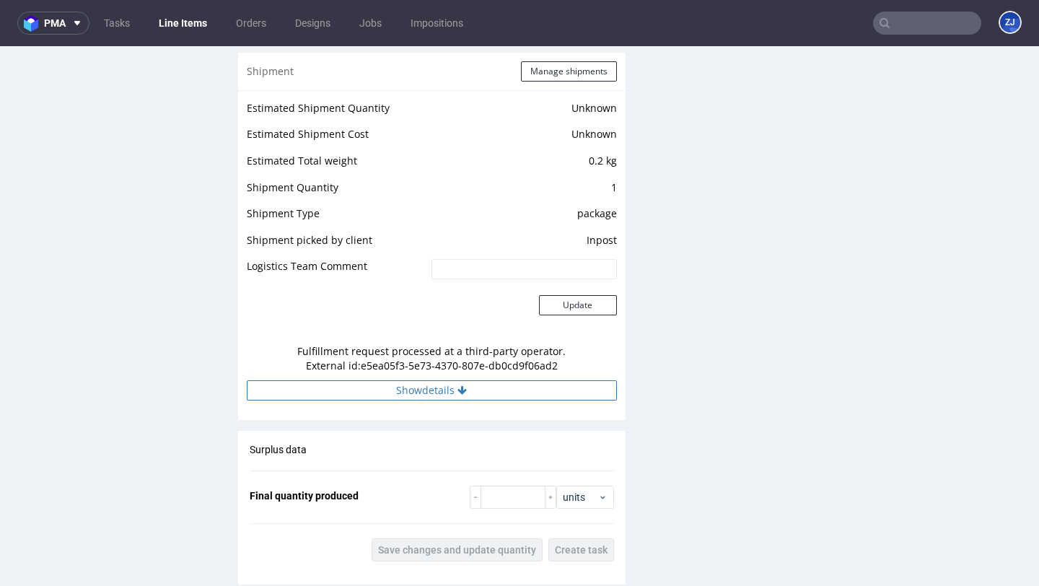
click at [405, 391] on button "Show details" at bounding box center [432, 390] width 370 height 20
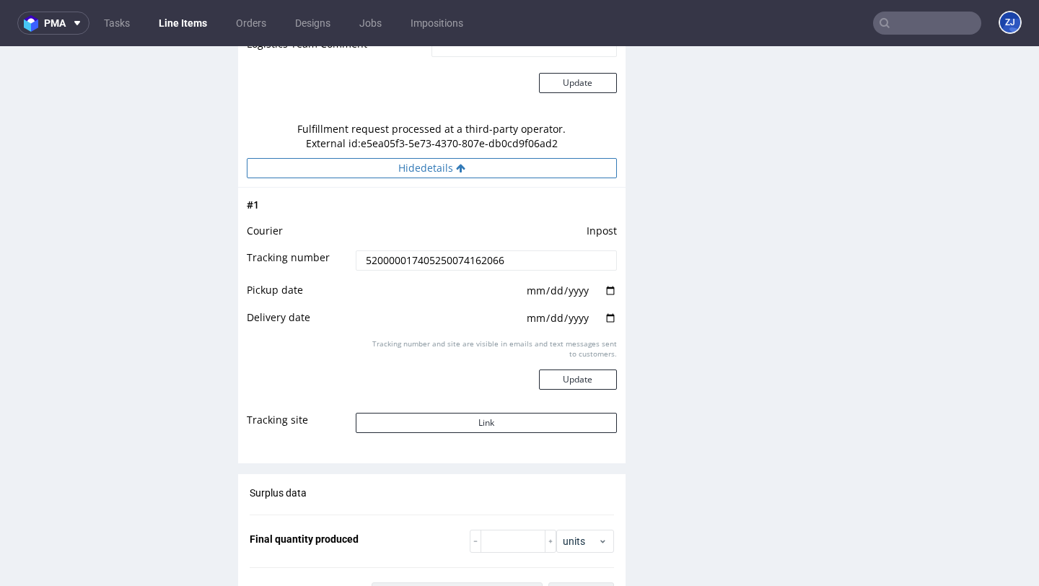
scroll to position [1436, 0]
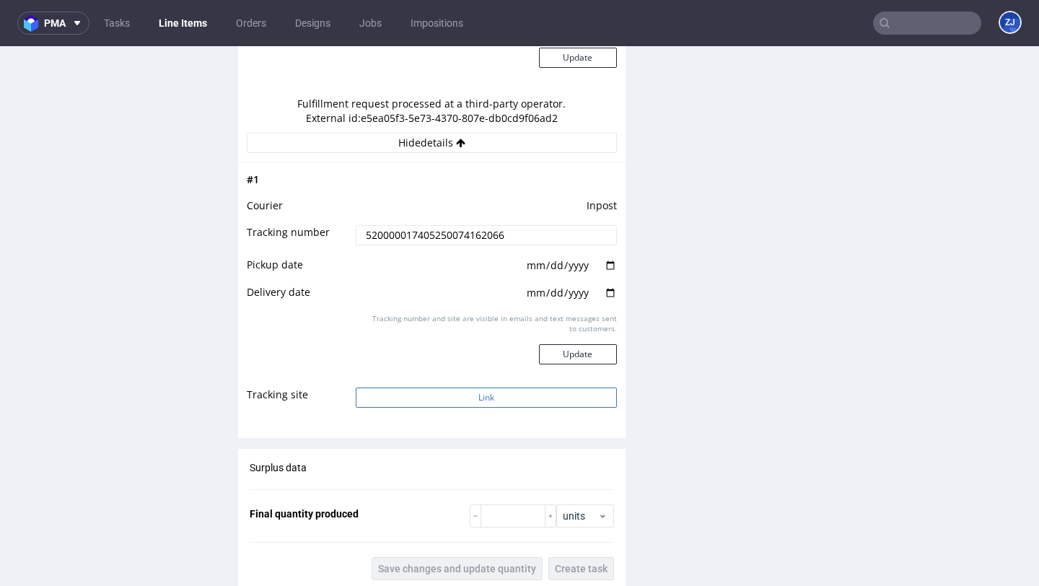
click at [405, 390] on button "Link" at bounding box center [486, 397] width 260 height 20
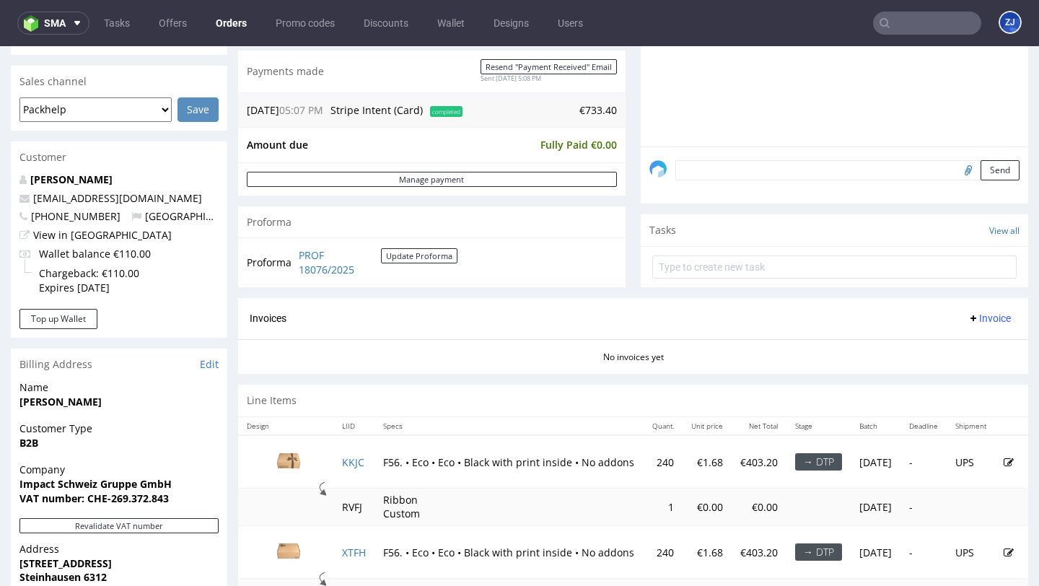
scroll to position [554, 0]
